Goal: Browse casually: Explore the website without a specific task or goal

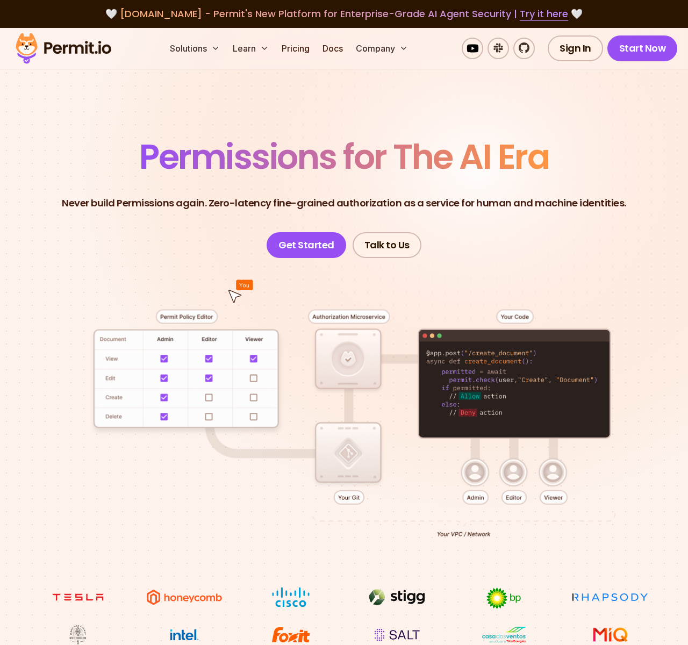
scroll to position [5311, 0]
